Goal: Information Seeking & Learning: Check status

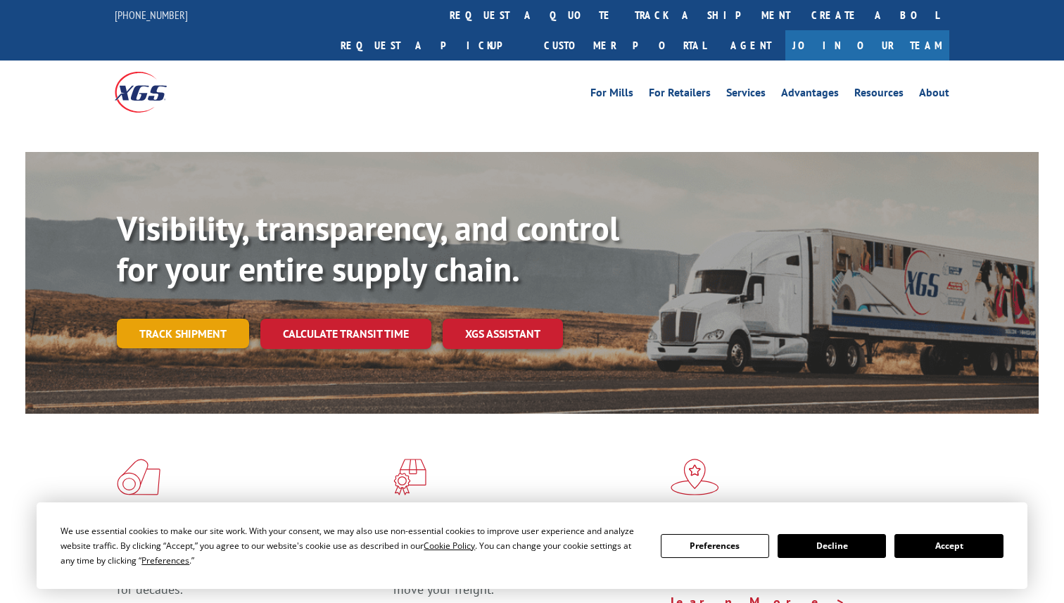
click at [198, 319] on link "Track shipment" at bounding box center [183, 334] width 132 height 30
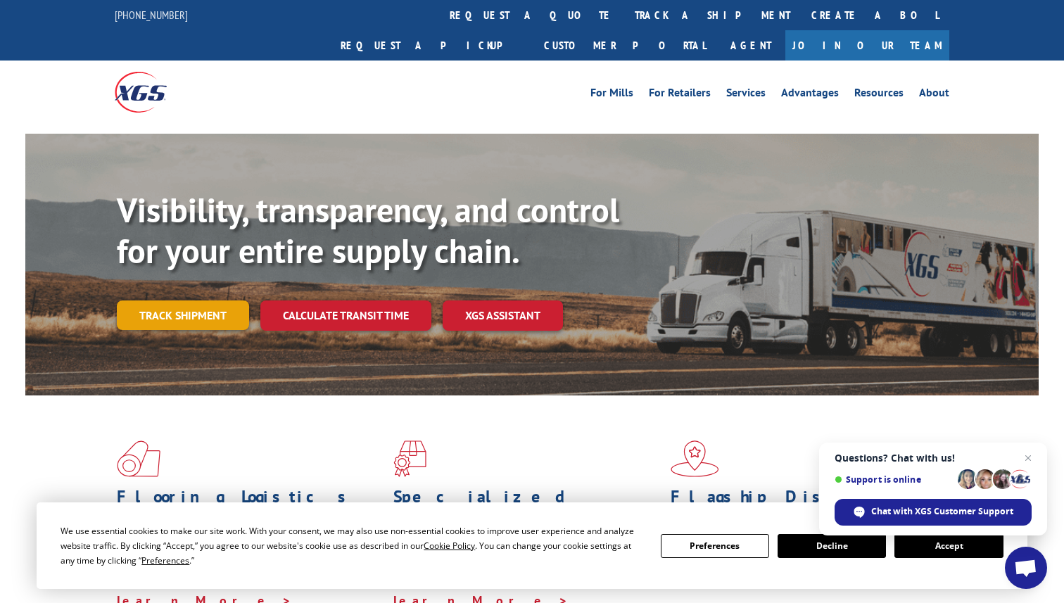
click at [179, 301] on link "Track shipment" at bounding box center [183, 316] width 132 height 30
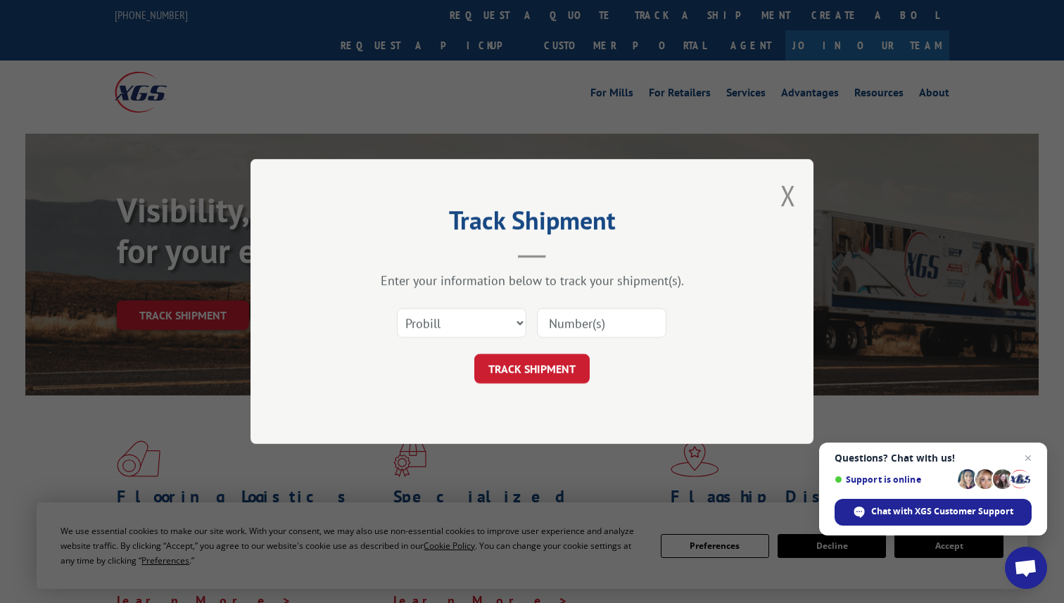
click at [583, 327] on input at bounding box center [602, 323] width 130 height 30
paste input "17597637"
type input "17597637"
click at [531, 372] on button "TRACK SHIPMENT" at bounding box center [531, 369] width 115 height 30
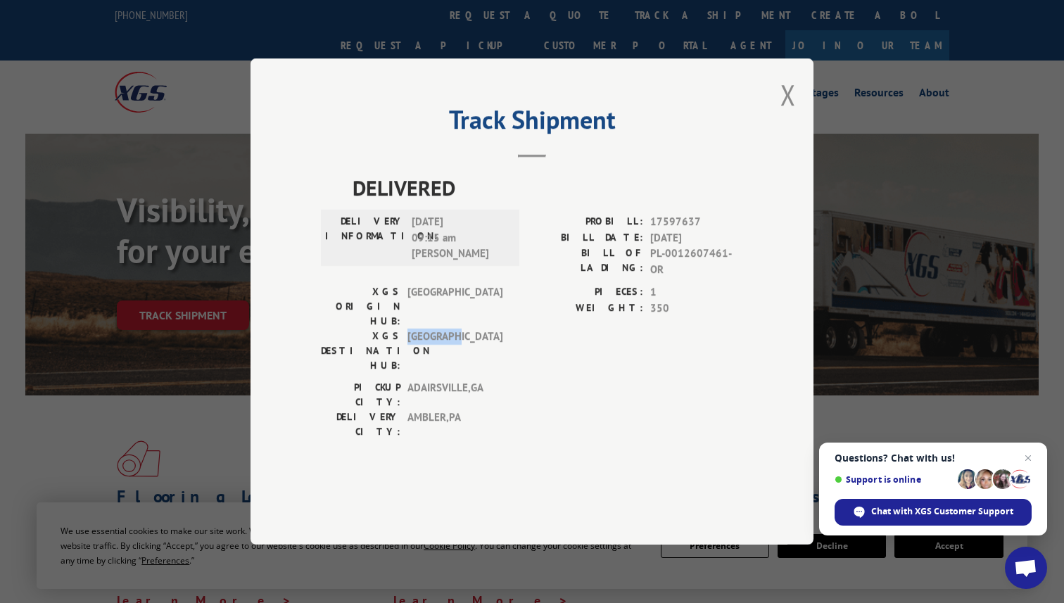
drag, startPoint x: 458, startPoint y: 343, endPoint x: 407, endPoint y: 343, distance: 51.4
click at [407, 343] on div "XGS DESTINATION HUB: [GEOGRAPHIC_DATA]" at bounding box center [416, 351] width 190 height 44
click at [477, 380] on span "ADAIRSVILLE , [GEOGRAPHIC_DATA]" at bounding box center [455, 395] width 95 height 30
click at [790, 113] on button "Close modal" at bounding box center [788, 94] width 15 height 37
